Goal: Check status: Check status

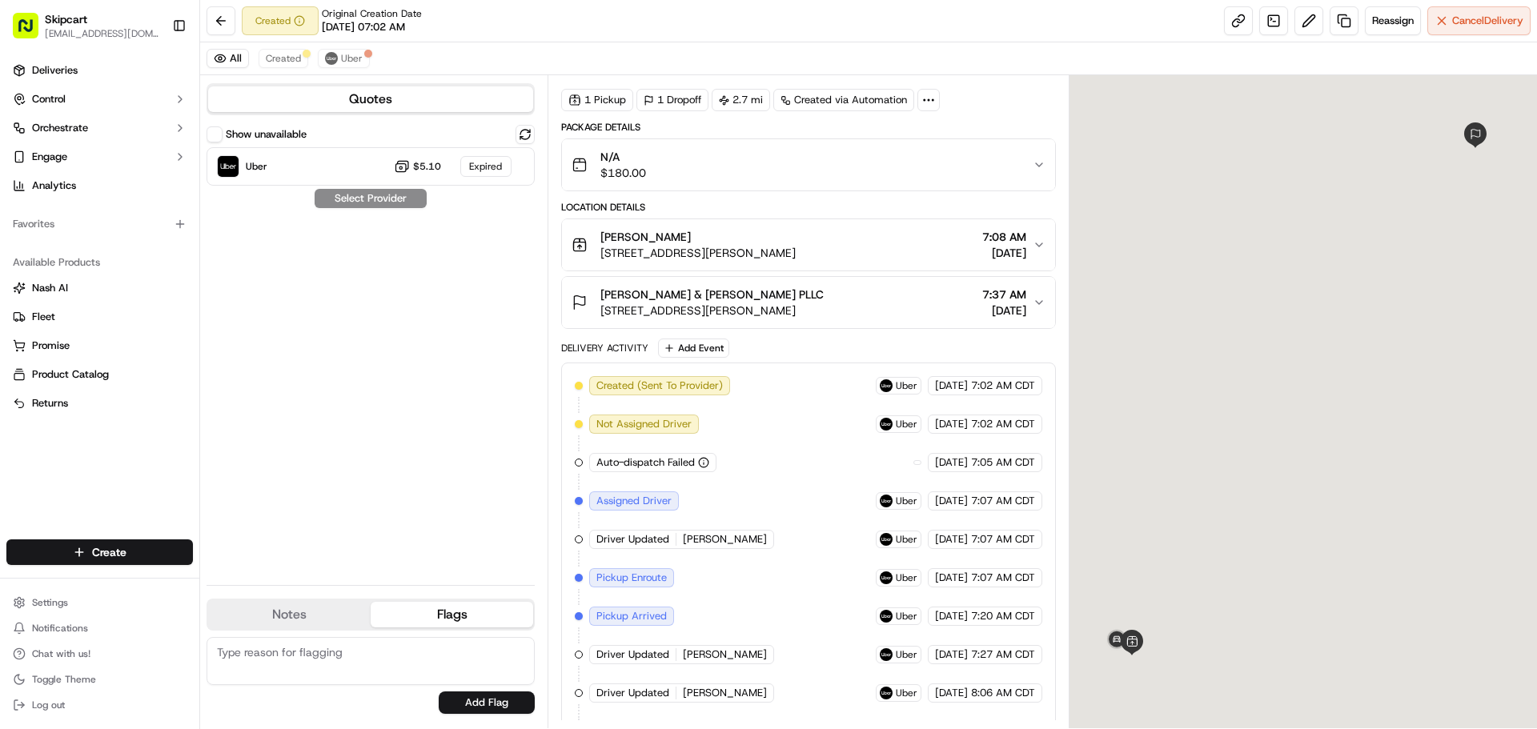
scroll to position [128, 0]
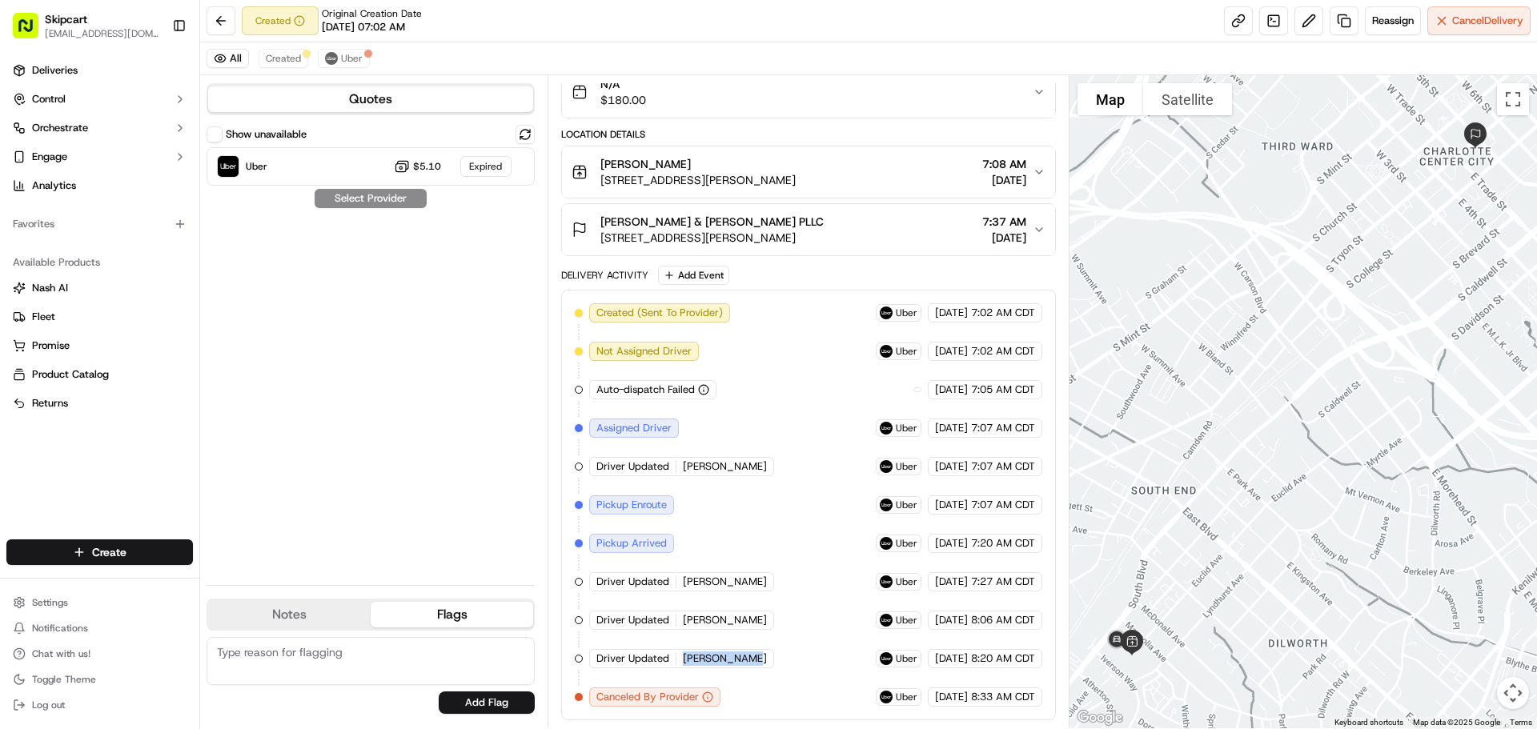
drag, startPoint x: 680, startPoint y: 657, endPoint x: 751, endPoint y: 657, distance: 71.3
click at [751, 657] on div "Driver Updated FLORENCIO F." at bounding box center [681, 658] width 185 height 19
copy span "FLORENCIO F."
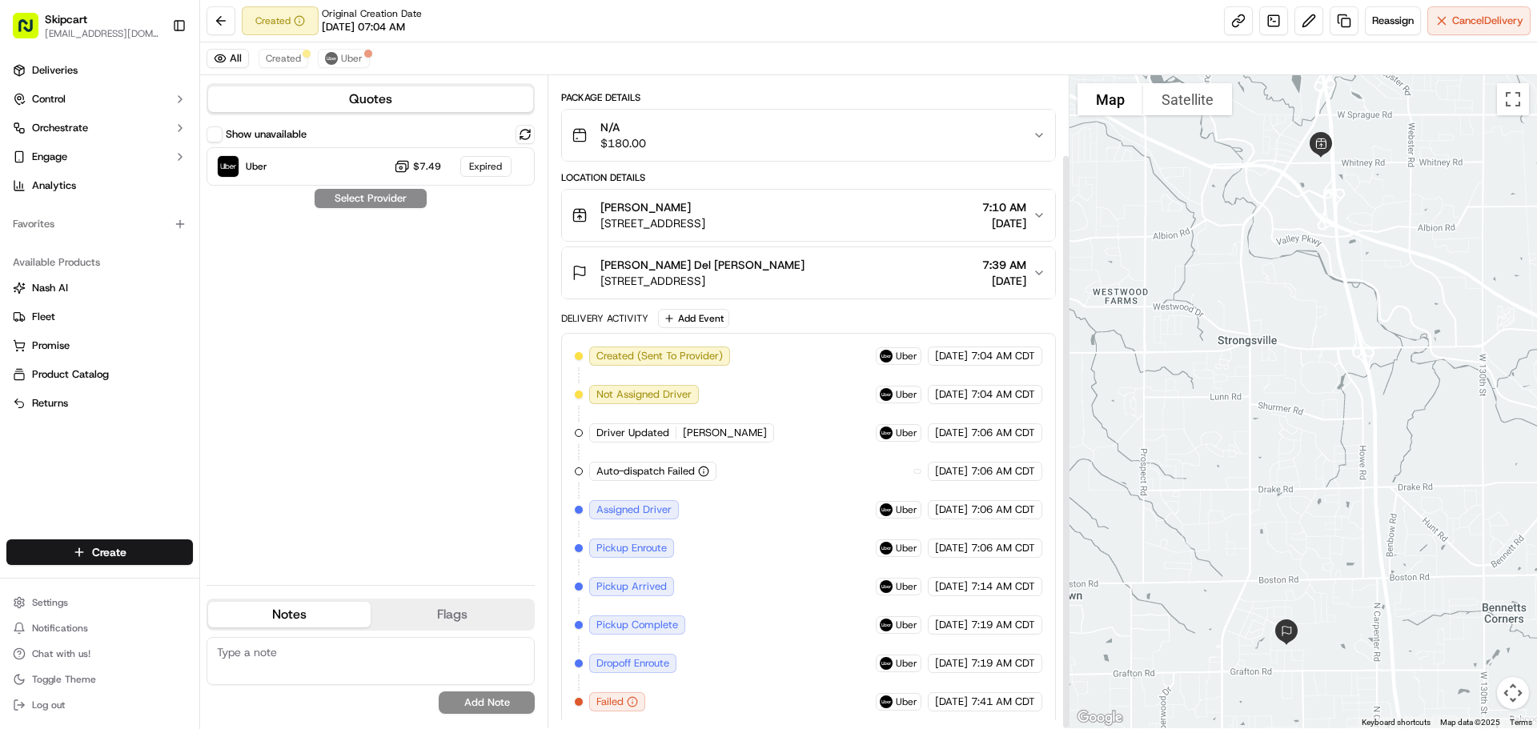
scroll to position [90, 0]
